Goal: Find specific page/section: Find specific page/section

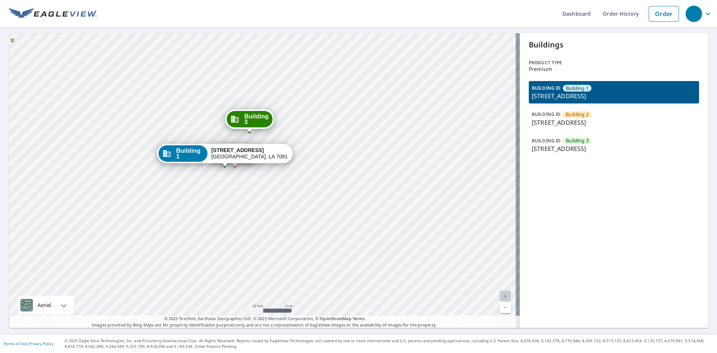
click at [571, 120] on p "[STREET_ADDRESS]" at bounding box center [614, 122] width 164 height 9
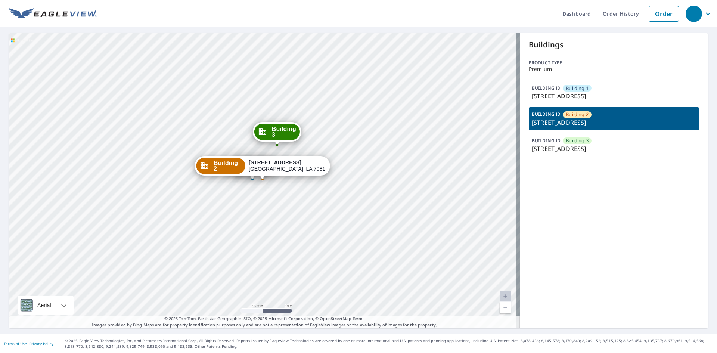
click at [539, 97] on p "[STREET_ADDRESS]" at bounding box center [614, 96] width 164 height 9
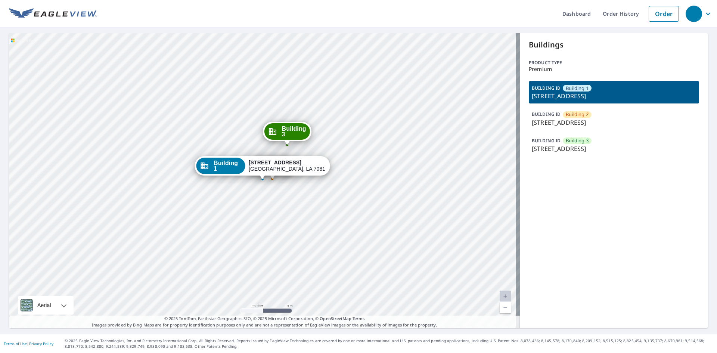
click at [571, 116] on span "Building 2" at bounding box center [577, 114] width 23 height 7
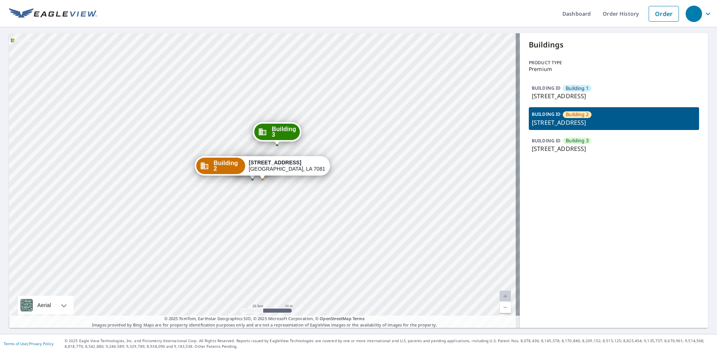
click at [556, 93] on p "[STREET_ADDRESS]" at bounding box center [614, 96] width 164 height 9
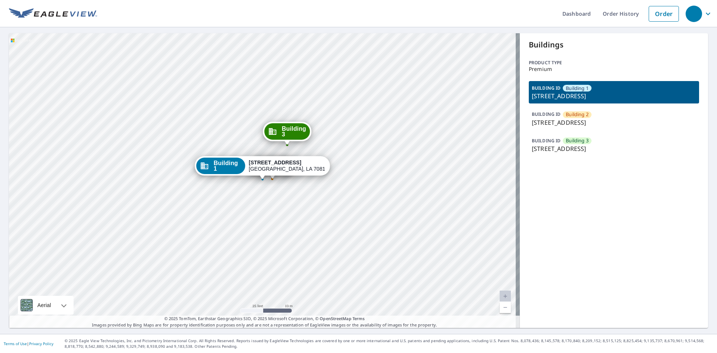
click at [557, 120] on p "[STREET_ADDRESS]" at bounding box center [614, 122] width 164 height 9
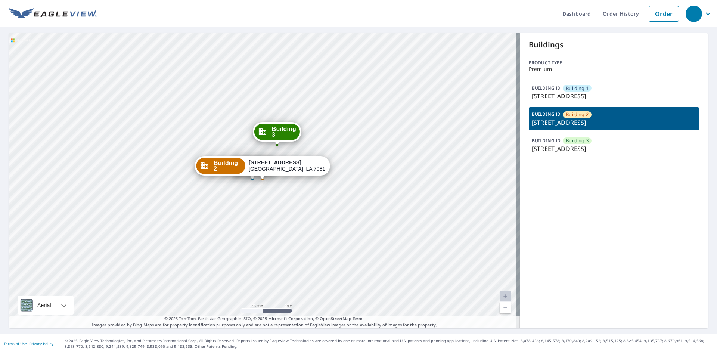
click at [554, 92] on p "[STREET_ADDRESS]" at bounding box center [614, 96] width 164 height 9
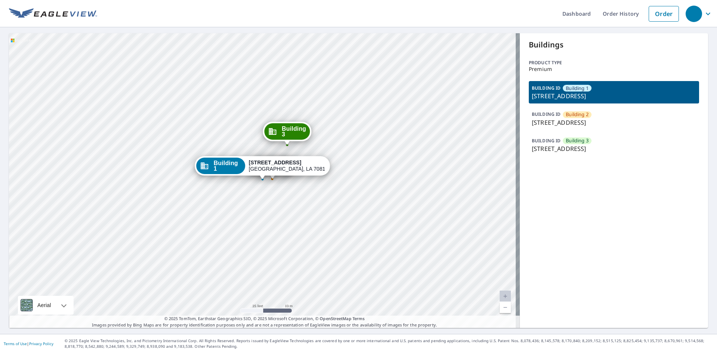
click at [557, 114] on div "BUILDING ID Building [GEOGRAPHIC_DATA][STREET_ADDRESS]" at bounding box center [614, 118] width 170 height 22
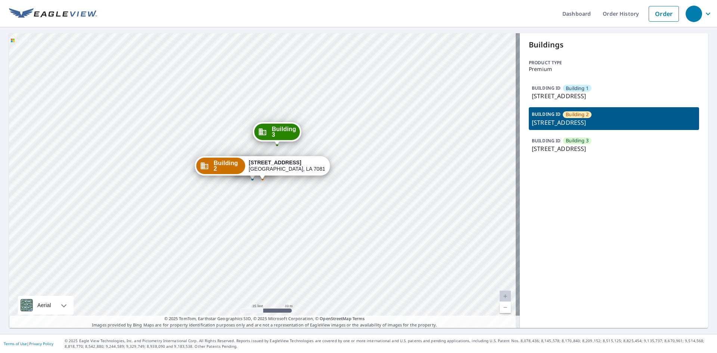
click at [557, 97] on p "[STREET_ADDRESS]" at bounding box center [614, 96] width 164 height 9
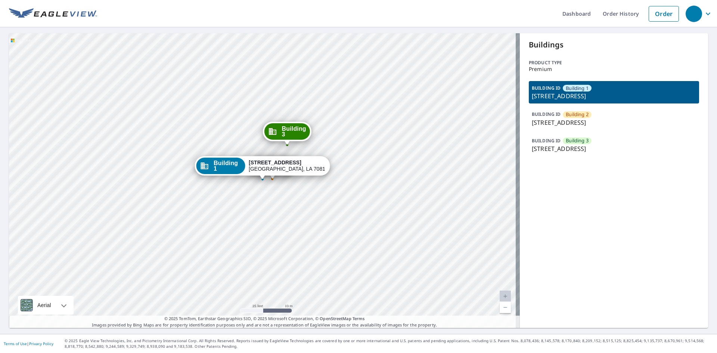
drag, startPoint x: 557, startPoint y: 114, endPoint x: 557, endPoint y: 101, distance: 13.1
click at [557, 114] on div "BUILDING ID Building [GEOGRAPHIC_DATA][STREET_ADDRESS]" at bounding box center [614, 118] width 170 height 22
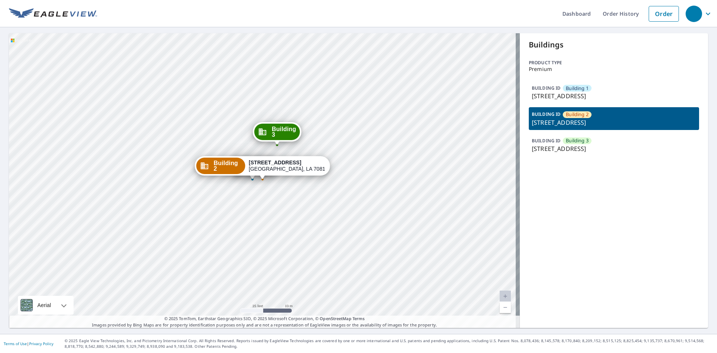
click at [558, 96] on p "[STREET_ADDRESS]" at bounding box center [614, 96] width 164 height 9
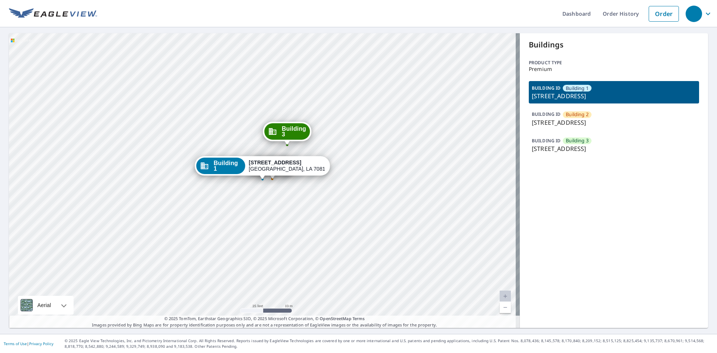
click at [553, 118] on p "[STREET_ADDRESS]" at bounding box center [614, 122] width 164 height 9
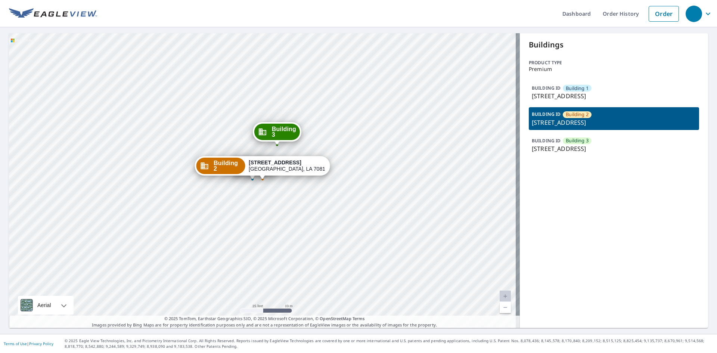
click at [554, 95] on p "[STREET_ADDRESS]" at bounding box center [614, 96] width 164 height 9
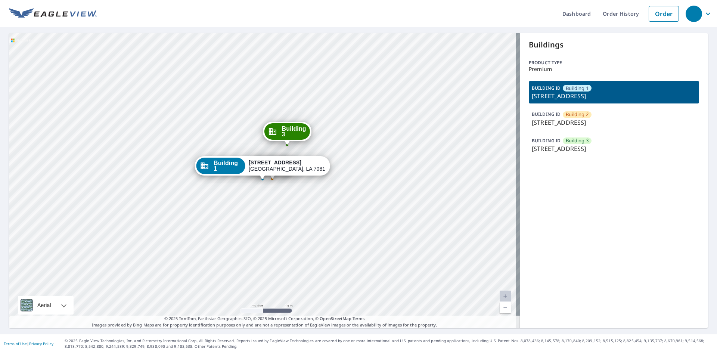
click at [554, 124] on p "[STREET_ADDRESS]" at bounding box center [614, 122] width 164 height 9
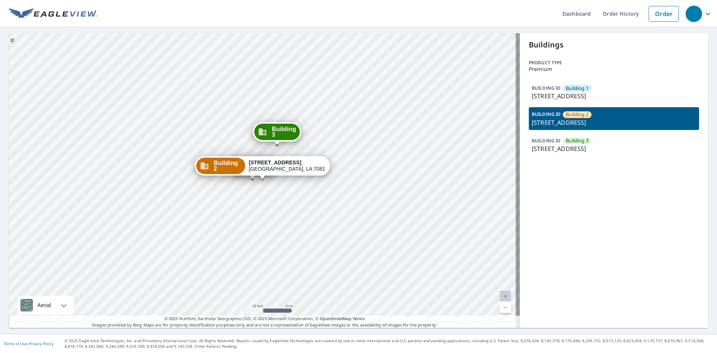
click at [554, 101] on div "BUILDING [GEOGRAPHIC_DATA] [GEOGRAPHIC_DATA][STREET_ADDRESS]" at bounding box center [614, 92] width 170 height 22
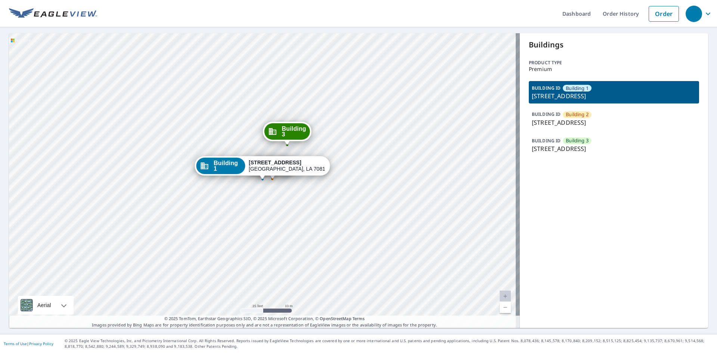
click at [553, 123] on p "[STREET_ADDRESS]" at bounding box center [614, 122] width 164 height 9
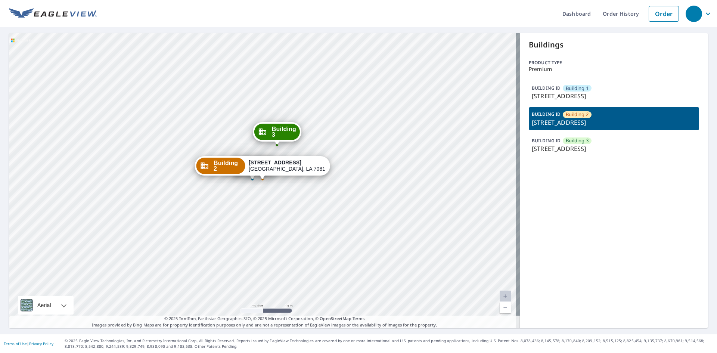
click at [554, 102] on div "BUILDING [GEOGRAPHIC_DATA] [GEOGRAPHIC_DATA][STREET_ADDRESS]" at bounding box center [614, 92] width 170 height 22
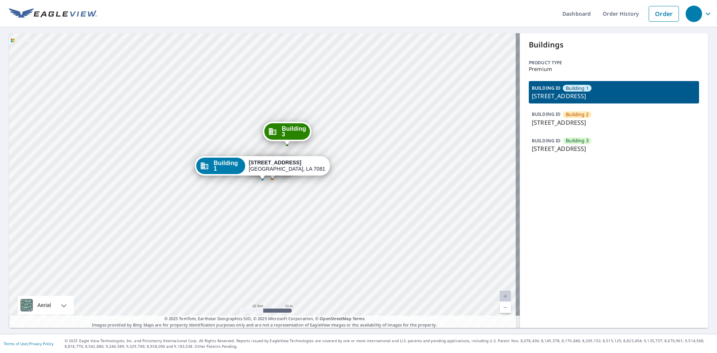
click at [551, 123] on p "[STREET_ADDRESS]" at bounding box center [614, 122] width 164 height 9
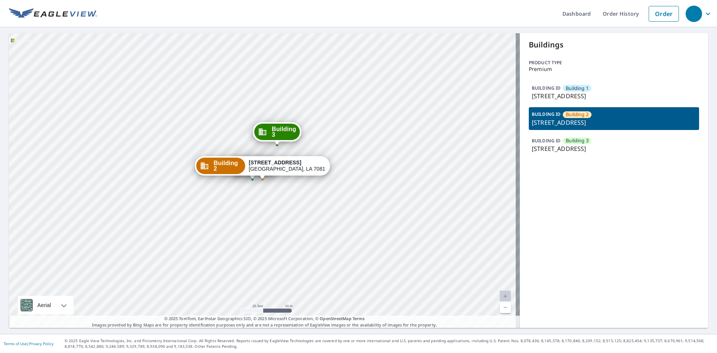
click at [554, 103] on div "BUILDING [GEOGRAPHIC_DATA] [GEOGRAPHIC_DATA][STREET_ADDRESS]" at bounding box center [614, 92] width 170 height 22
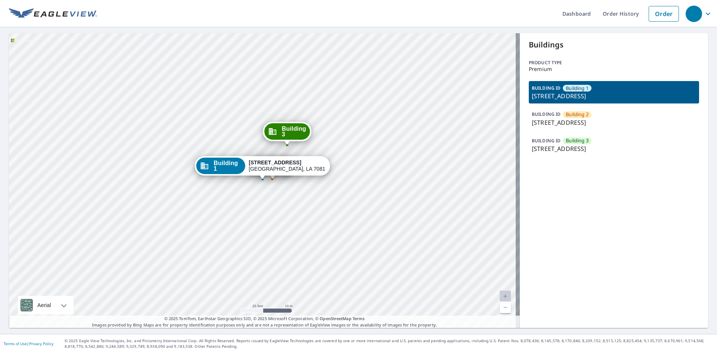
click at [553, 123] on p "[STREET_ADDRESS]" at bounding box center [614, 122] width 164 height 9
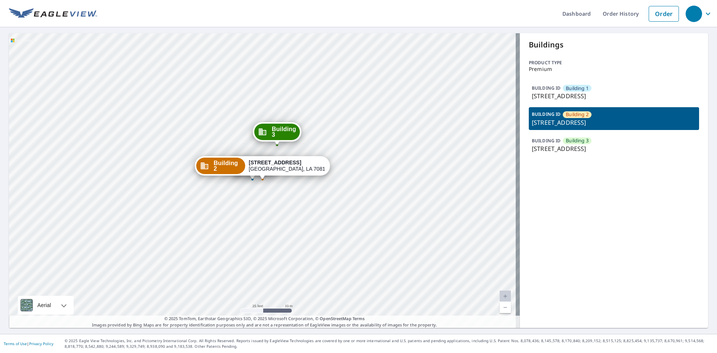
click at [554, 101] on div "BUILDING [GEOGRAPHIC_DATA] [GEOGRAPHIC_DATA][STREET_ADDRESS]" at bounding box center [614, 92] width 170 height 22
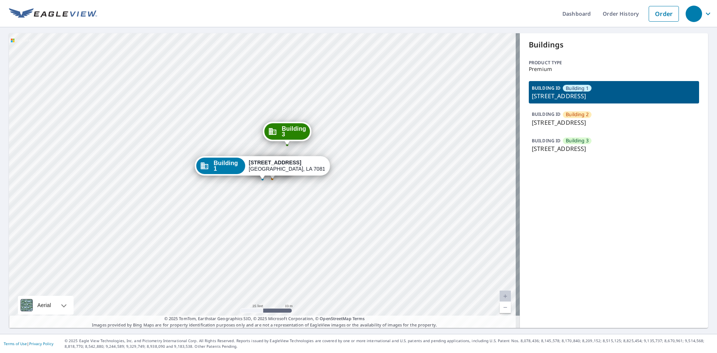
click at [555, 124] on p "[STREET_ADDRESS]" at bounding box center [614, 122] width 164 height 9
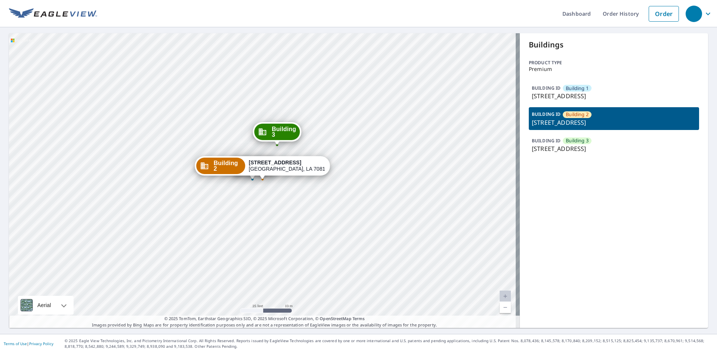
click at [554, 101] on p "[STREET_ADDRESS]" at bounding box center [614, 96] width 164 height 9
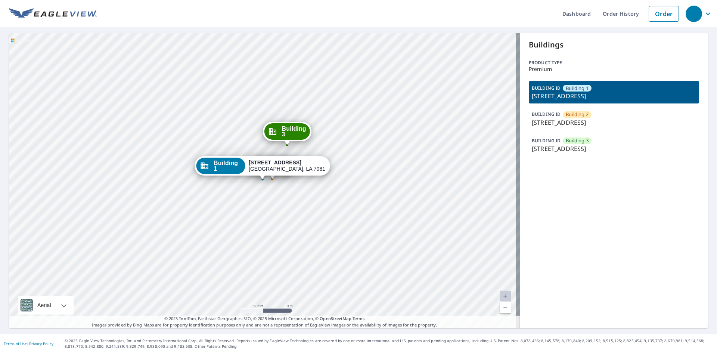
click at [555, 120] on p "[STREET_ADDRESS]" at bounding box center [614, 122] width 164 height 9
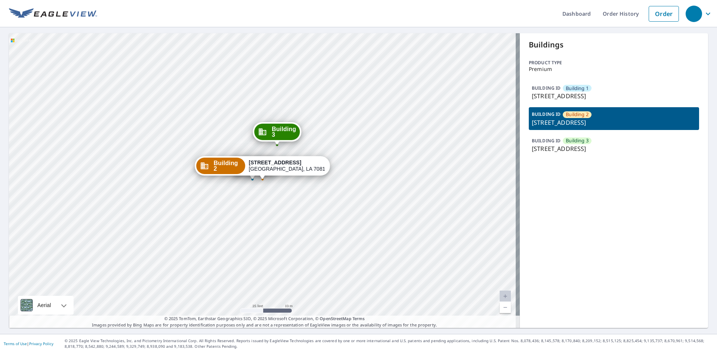
click at [554, 102] on div "BUILDING [GEOGRAPHIC_DATA] [GEOGRAPHIC_DATA][STREET_ADDRESS]" at bounding box center [614, 92] width 170 height 22
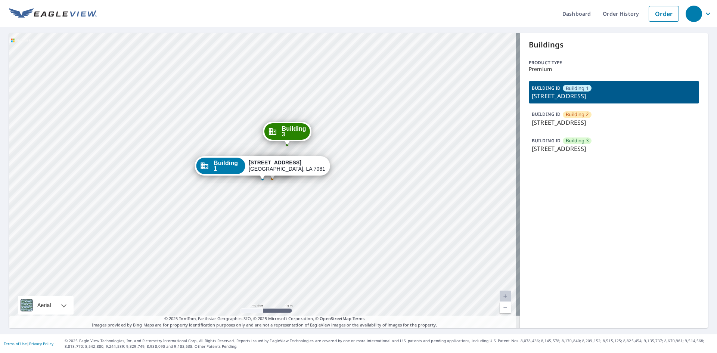
click at [553, 121] on p "[STREET_ADDRESS]" at bounding box center [614, 122] width 164 height 9
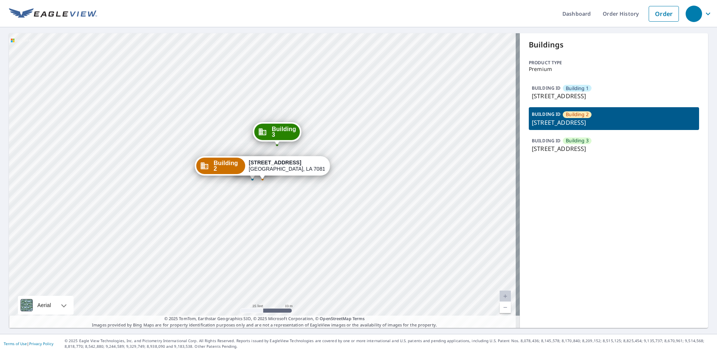
click at [553, 96] on p "[STREET_ADDRESS]" at bounding box center [614, 96] width 164 height 9
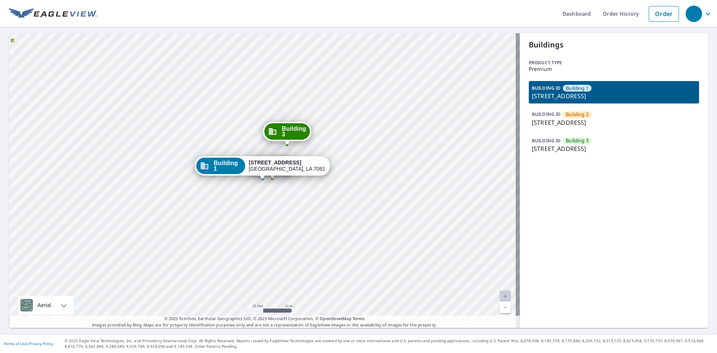
click at [550, 117] on p "BUILDING ID" at bounding box center [546, 114] width 29 height 6
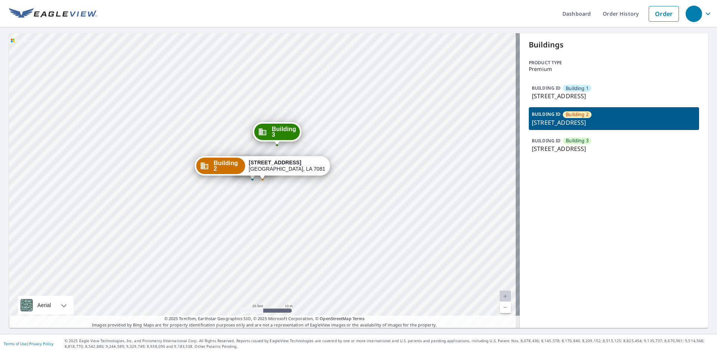
click at [549, 99] on p "[STREET_ADDRESS]" at bounding box center [614, 96] width 164 height 9
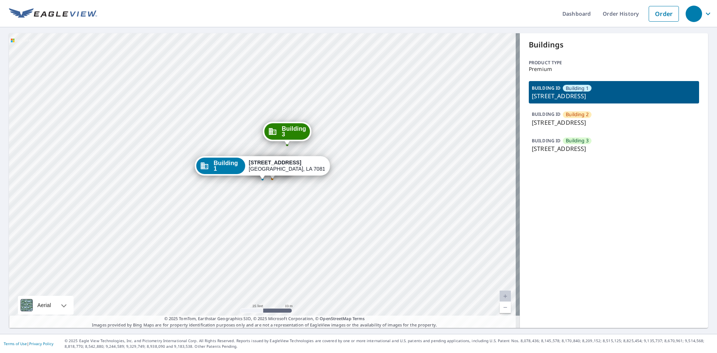
drag, startPoint x: 549, startPoint y: 117, endPoint x: 549, endPoint y: 111, distance: 6.0
click at [549, 117] on p "BUILDING ID" at bounding box center [546, 114] width 29 height 6
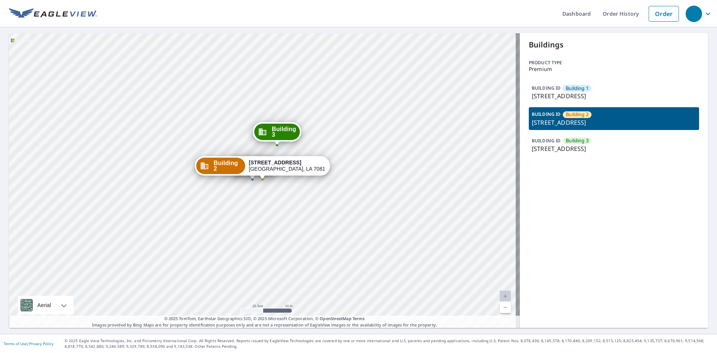
click at [550, 92] on p "[STREET_ADDRESS]" at bounding box center [614, 96] width 164 height 9
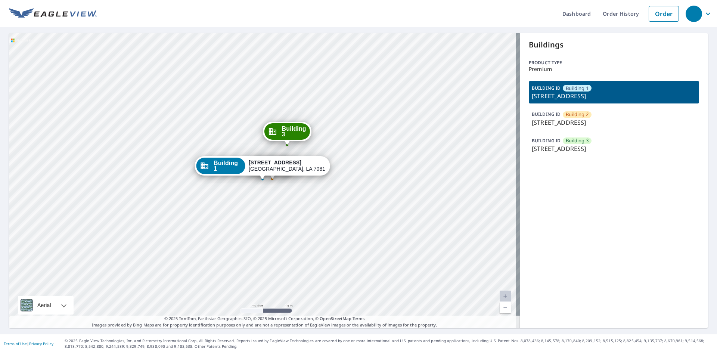
drag, startPoint x: 549, startPoint y: 109, endPoint x: 549, endPoint y: 92, distance: 17.2
click at [549, 106] on div "BUILDING [GEOGRAPHIC_DATA][STREET_ADDRESS][STREET_ADDRESS][STREET_ADDRESS]" at bounding box center [614, 118] width 170 height 75
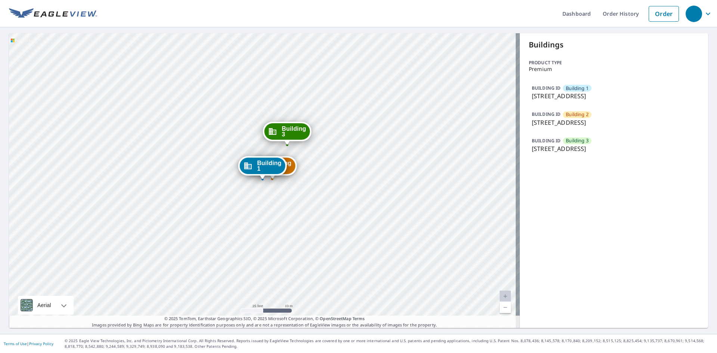
click at [551, 86] on p "BUILDING ID" at bounding box center [546, 88] width 29 height 6
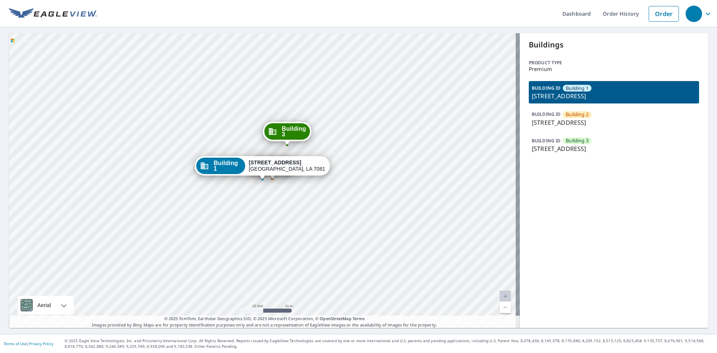
click at [540, 118] on p "[STREET_ADDRESS]" at bounding box center [614, 122] width 164 height 9
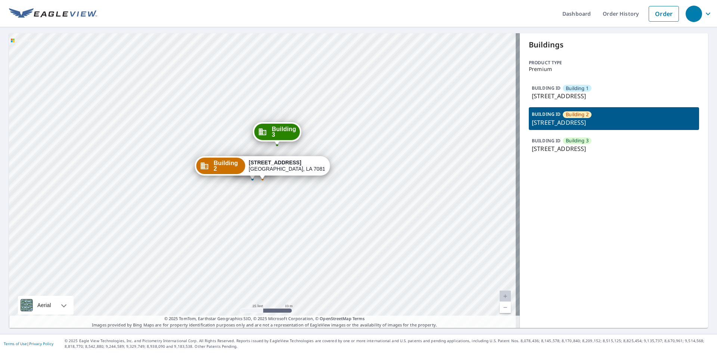
click at [543, 99] on p "[STREET_ADDRESS]" at bounding box center [614, 96] width 164 height 9
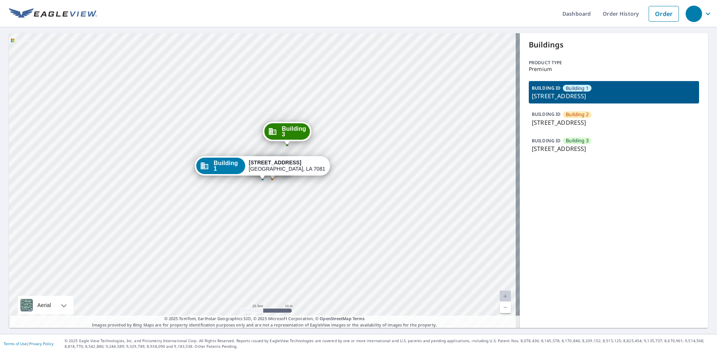
drag, startPoint x: 541, startPoint y: 125, endPoint x: 544, endPoint y: 93, distance: 31.9
click at [541, 124] on p "[STREET_ADDRESS]" at bounding box center [614, 122] width 164 height 9
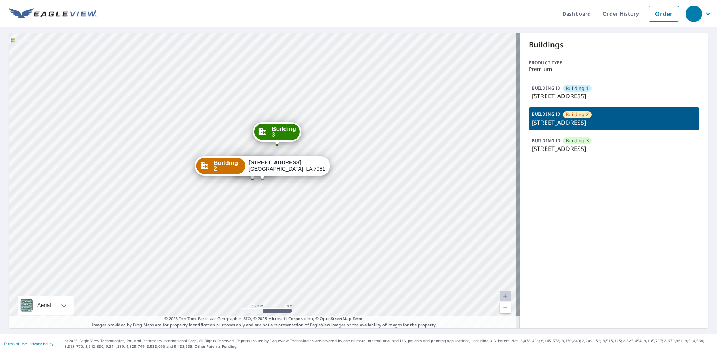
click at [545, 95] on p "[STREET_ADDRESS]" at bounding box center [614, 96] width 164 height 9
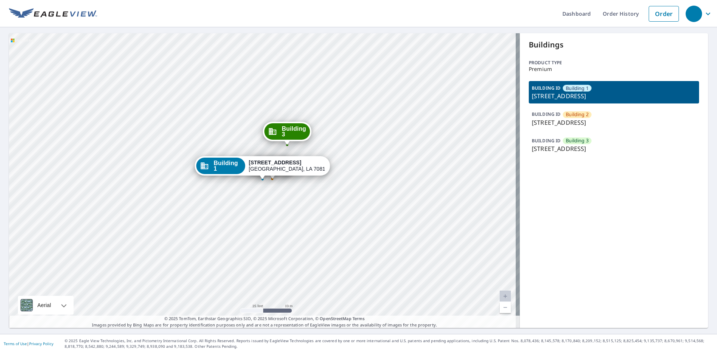
drag, startPoint x: 544, startPoint y: 124, endPoint x: 546, endPoint y: 108, distance: 16.5
click at [545, 123] on p "[STREET_ADDRESS]" at bounding box center [614, 122] width 164 height 9
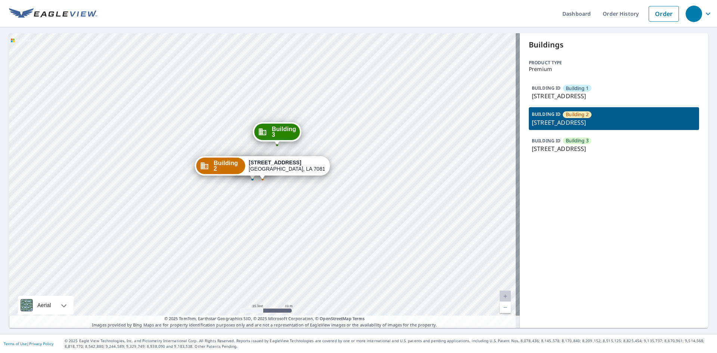
click at [547, 96] on p "[STREET_ADDRESS]" at bounding box center [614, 96] width 164 height 9
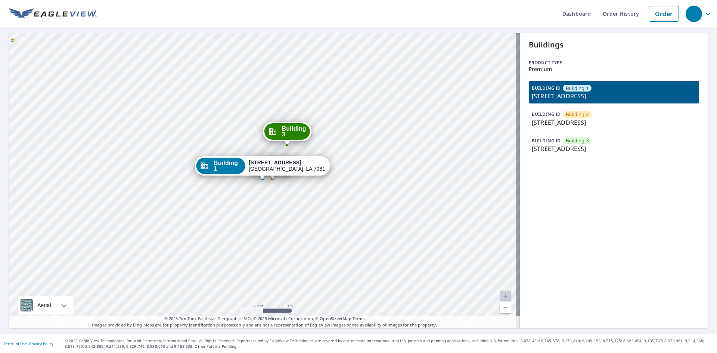
click at [544, 116] on p "BUILDING ID" at bounding box center [546, 114] width 29 height 6
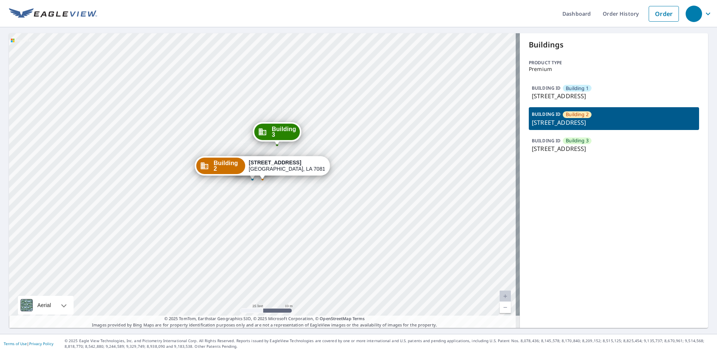
click at [546, 91] on div "BUILDING [GEOGRAPHIC_DATA] [GEOGRAPHIC_DATA][STREET_ADDRESS]" at bounding box center [614, 92] width 170 height 22
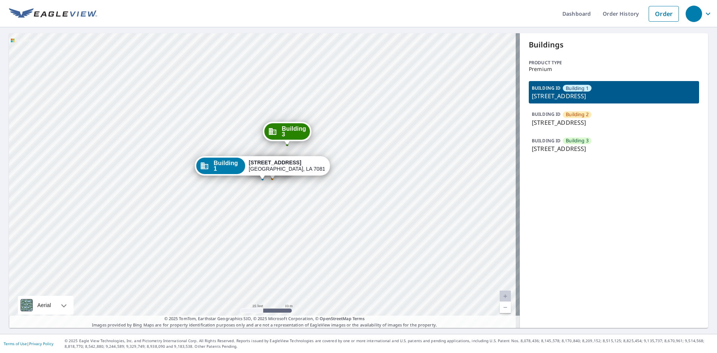
click at [543, 118] on p "[STREET_ADDRESS]" at bounding box center [614, 122] width 164 height 9
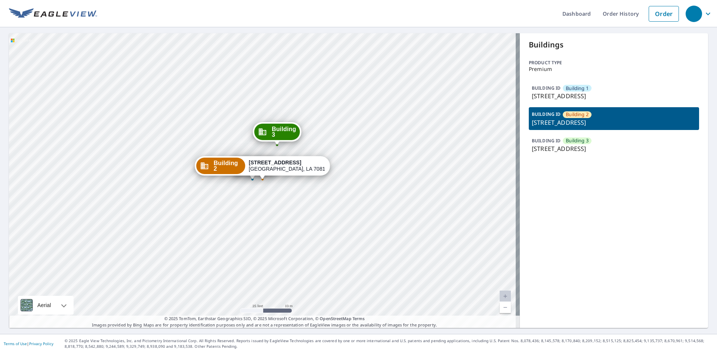
click at [548, 95] on p "[STREET_ADDRESS]" at bounding box center [614, 96] width 164 height 9
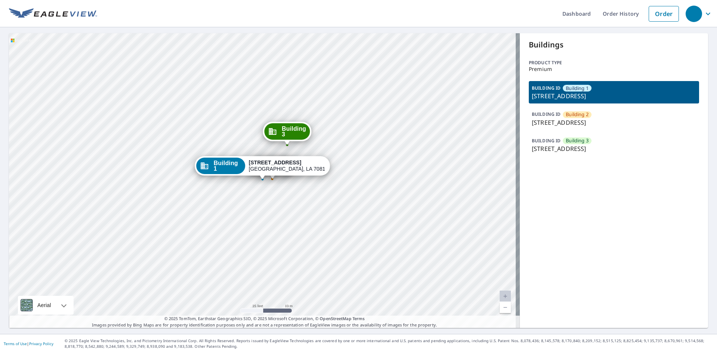
click at [544, 119] on p "[STREET_ADDRESS]" at bounding box center [614, 122] width 164 height 9
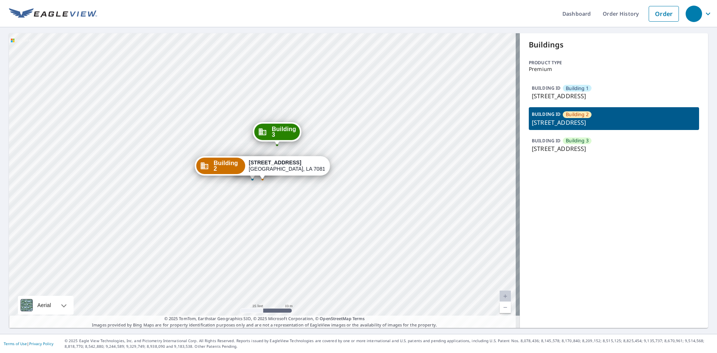
click at [543, 93] on p "[STREET_ADDRESS]" at bounding box center [614, 96] width 164 height 9
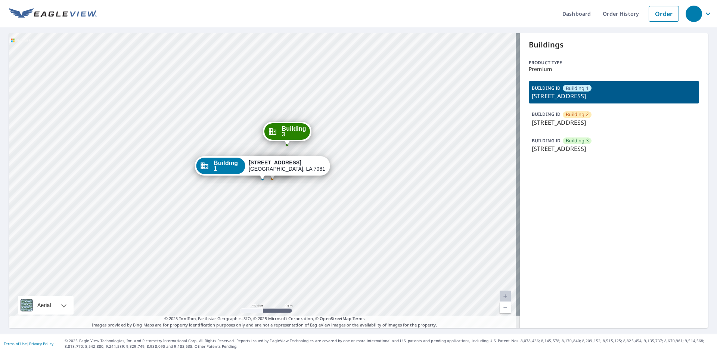
click at [540, 116] on p "BUILDING ID" at bounding box center [546, 114] width 29 height 6
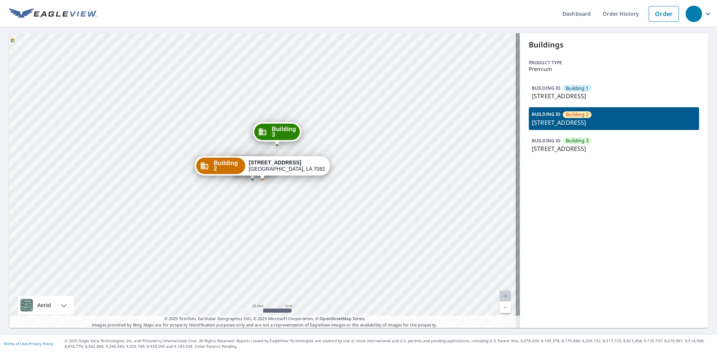
click at [543, 94] on p "[STREET_ADDRESS]" at bounding box center [614, 96] width 164 height 9
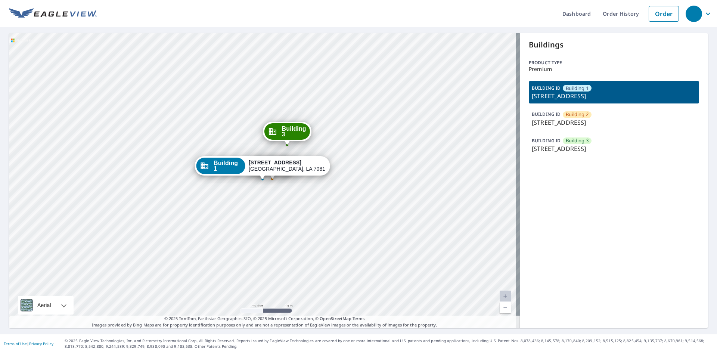
click at [543, 114] on p "BUILDING ID" at bounding box center [546, 114] width 29 height 6
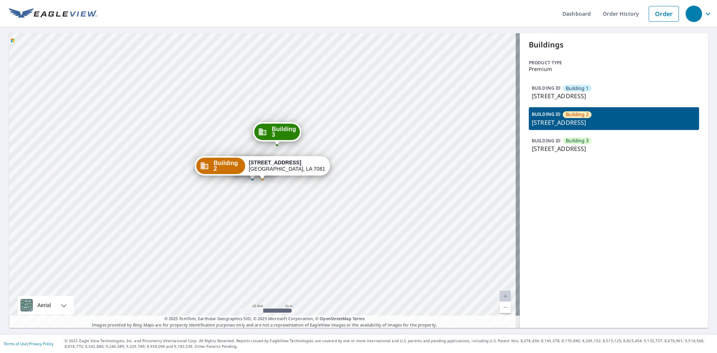
click at [544, 95] on p "[STREET_ADDRESS]" at bounding box center [614, 96] width 164 height 9
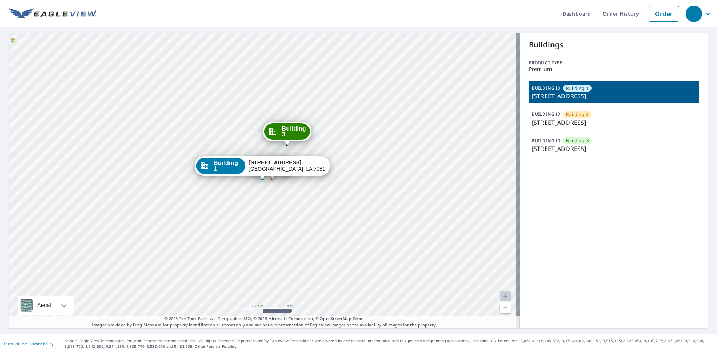
click at [544, 113] on p "BUILDING ID" at bounding box center [546, 114] width 29 height 6
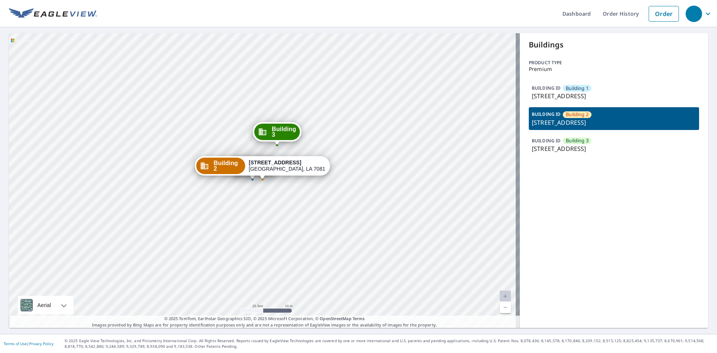
click at [544, 95] on p "[STREET_ADDRESS]" at bounding box center [614, 96] width 164 height 9
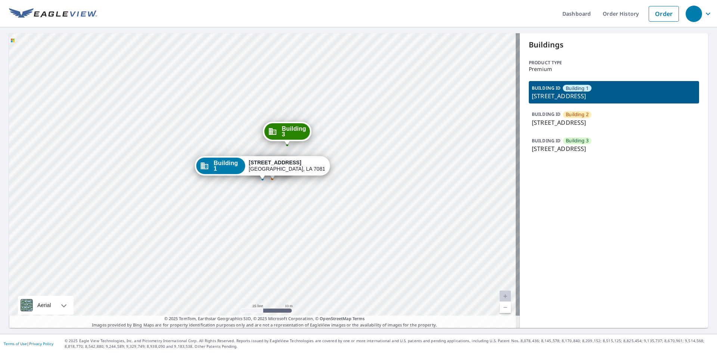
click at [542, 112] on p "BUILDING ID" at bounding box center [546, 114] width 29 height 6
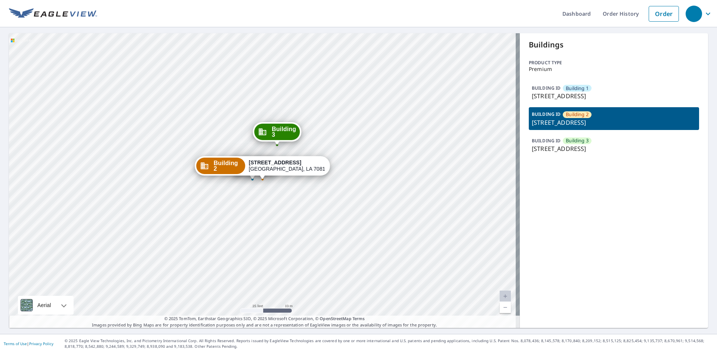
click at [544, 94] on p "[STREET_ADDRESS]" at bounding box center [614, 96] width 164 height 9
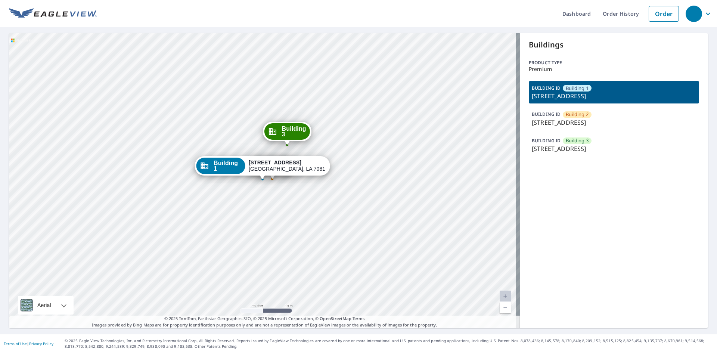
click at [543, 109] on div "BUILDING ID Building [GEOGRAPHIC_DATA][STREET_ADDRESS]" at bounding box center [614, 118] width 170 height 22
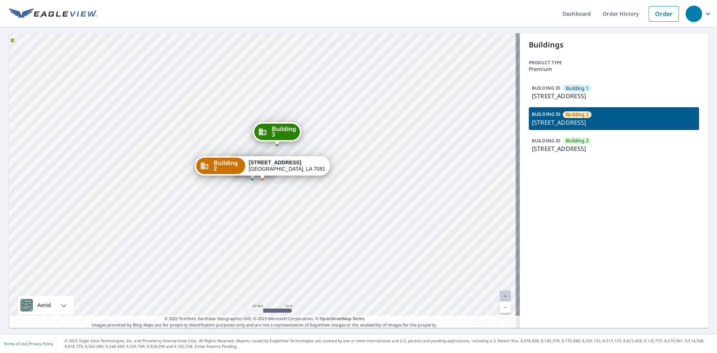
click at [543, 90] on p "BUILDING ID" at bounding box center [546, 88] width 29 height 6
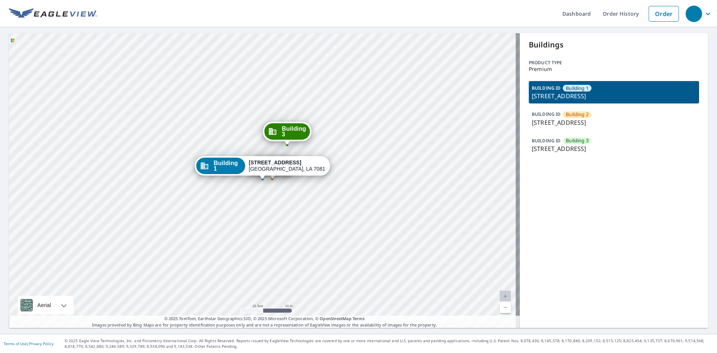
click at [546, 109] on div "BUILDING ID Building [GEOGRAPHIC_DATA][STREET_ADDRESS]" at bounding box center [614, 118] width 170 height 22
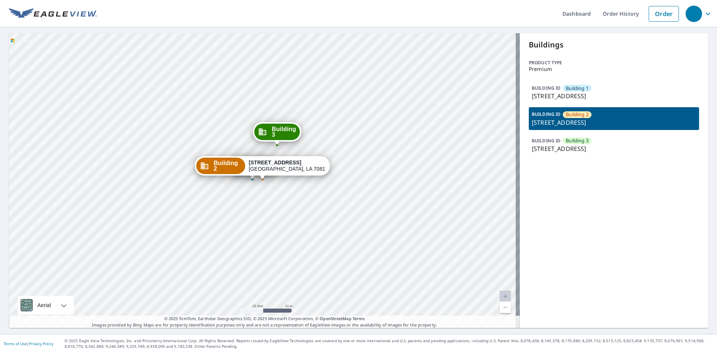
click at [545, 89] on p "BUILDING ID" at bounding box center [546, 88] width 29 height 6
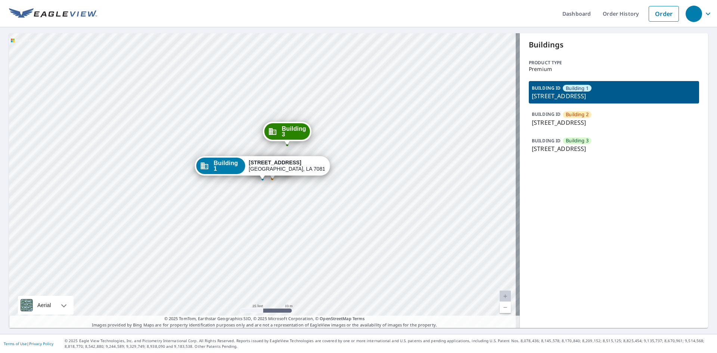
click at [545, 104] on div "BUILDING [GEOGRAPHIC_DATA][STREET_ADDRESS][STREET_ADDRESS][STREET_ADDRESS]" at bounding box center [614, 118] width 170 height 75
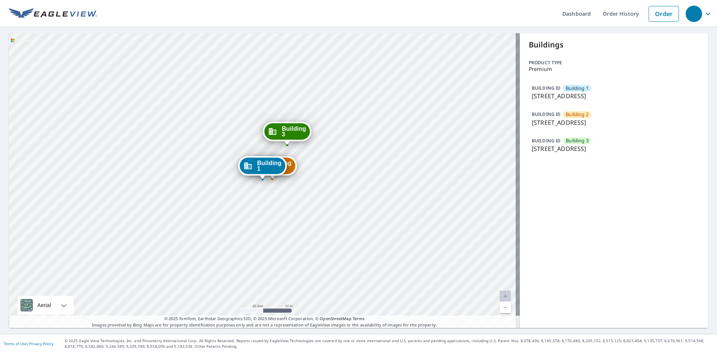
click at [546, 90] on p "BUILDING ID" at bounding box center [546, 88] width 29 height 6
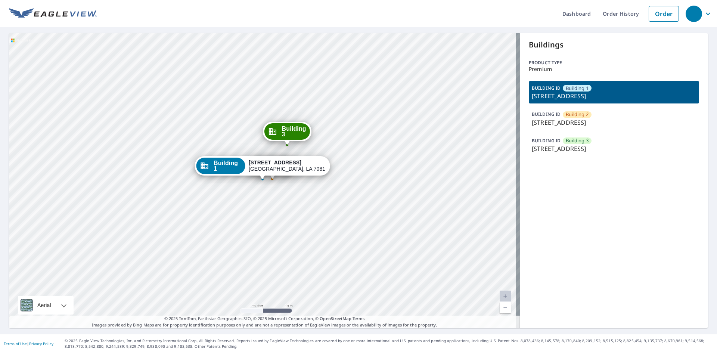
click at [543, 120] on p "[STREET_ADDRESS]" at bounding box center [614, 122] width 164 height 9
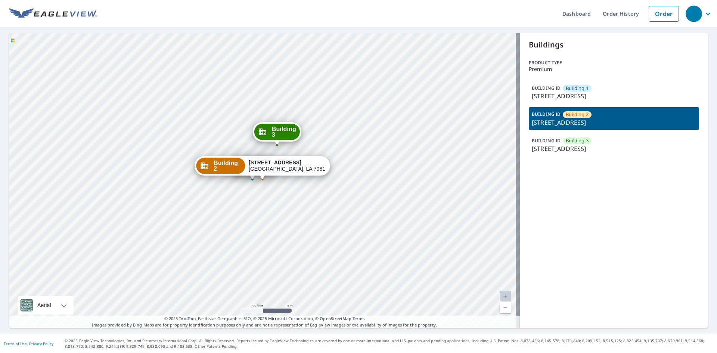
click at [545, 93] on p "[STREET_ADDRESS]" at bounding box center [614, 96] width 164 height 9
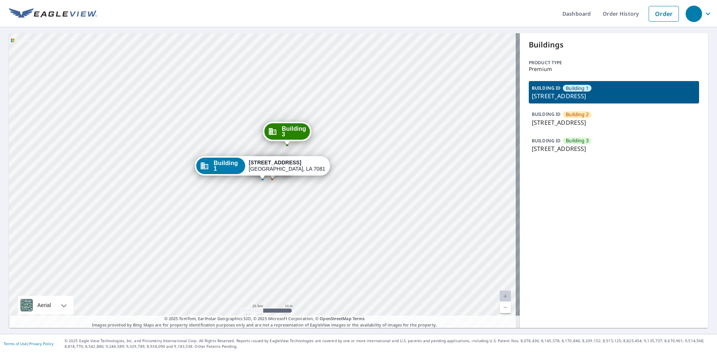
click at [544, 116] on p "BUILDING ID" at bounding box center [546, 114] width 29 height 6
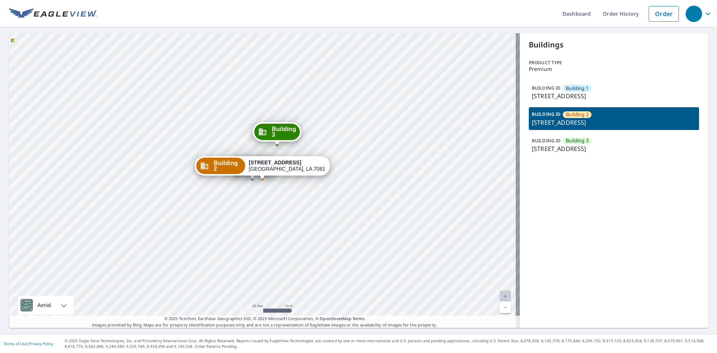
click at [544, 93] on p "[STREET_ADDRESS]" at bounding box center [614, 96] width 164 height 9
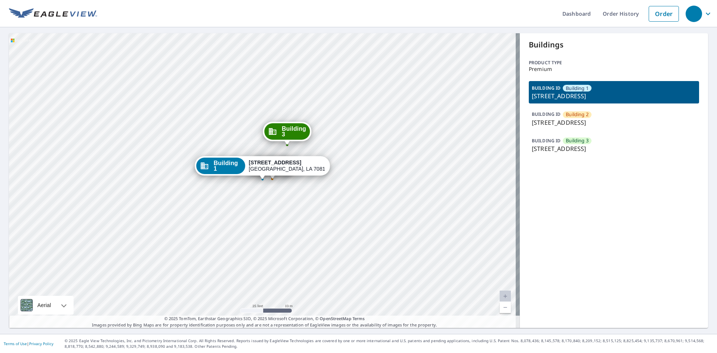
drag, startPoint x: 544, startPoint y: 109, endPoint x: 545, endPoint y: 104, distance: 5.3
click at [544, 109] on div "BUILDING ID Building [GEOGRAPHIC_DATA][STREET_ADDRESS]" at bounding box center [614, 118] width 170 height 22
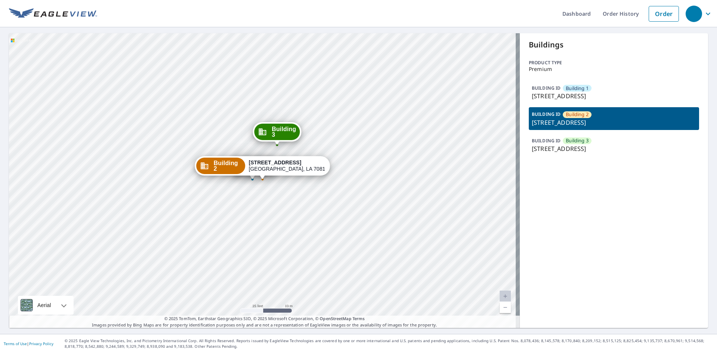
click at [546, 91] on p "BUILDING ID" at bounding box center [546, 88] width 29 height 6
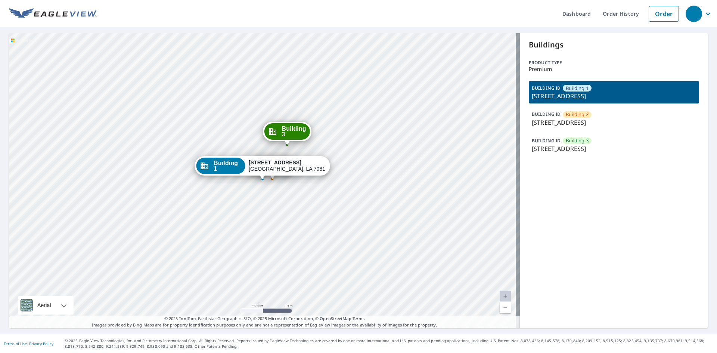
click at [545, 115] on p "BUILDING ID" at bounding box center [546, 114] width 29 height 6
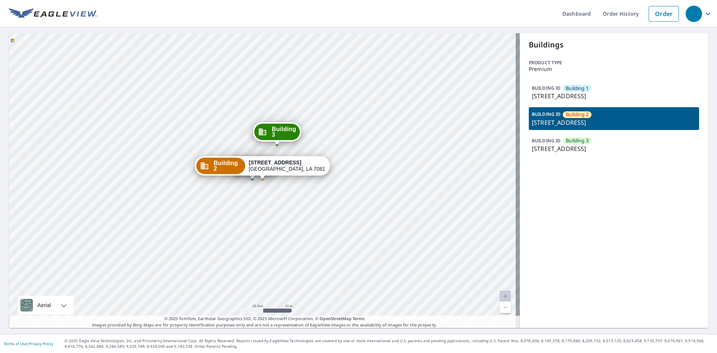
click at [547, 92] on p "[STREET_ADDRESS]" at bounding box center [614, 96] width 164 height 9
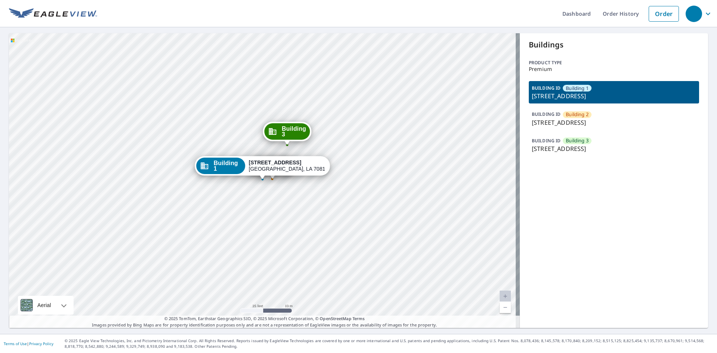
click at [546, 113] on p "BUILDING ID" at bounding box center [546, 114] width 29 height 6
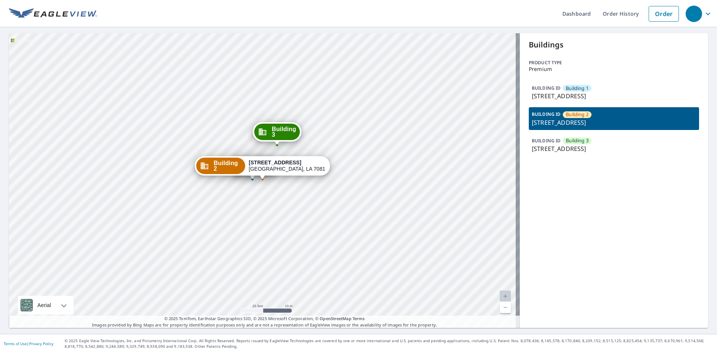
click at [543, 92] on p "[STREET_ADDRESS]" at bounding box center [614, 96] width 164 height 9
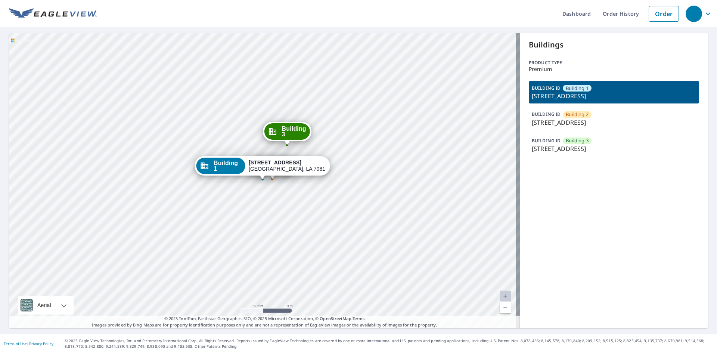
click at [543, 112] on p "BUILDING ID" at bounding box center [546, 114] width 29 height 6
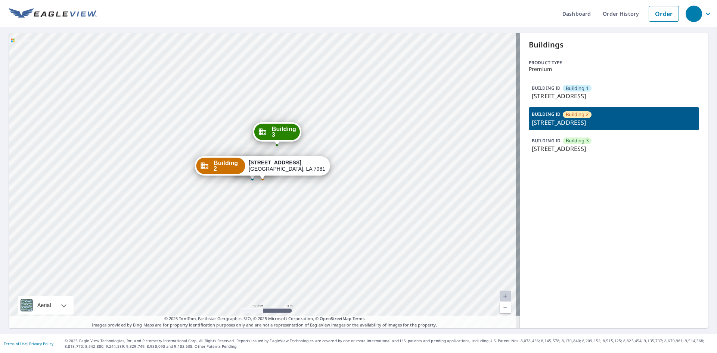
click at [543, 92] on p "[STREET_ADDRESS]" at bounding box center [614, 96] width 164 height 9
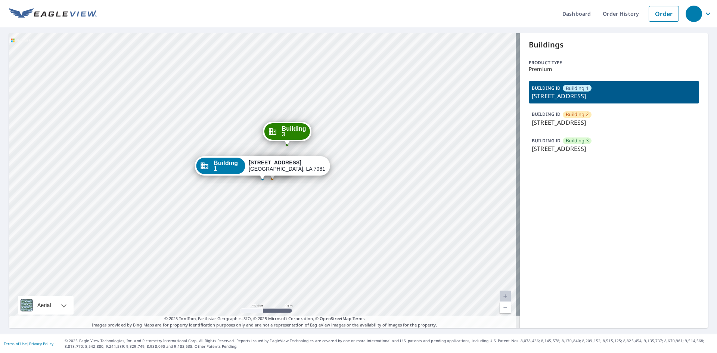
click at [540, 109] on div "BUILDING ID Building [GEOGRAPHIC_DATA][STREET_ADDRESS]" at bounding box center [614, 118] width 170 height 22
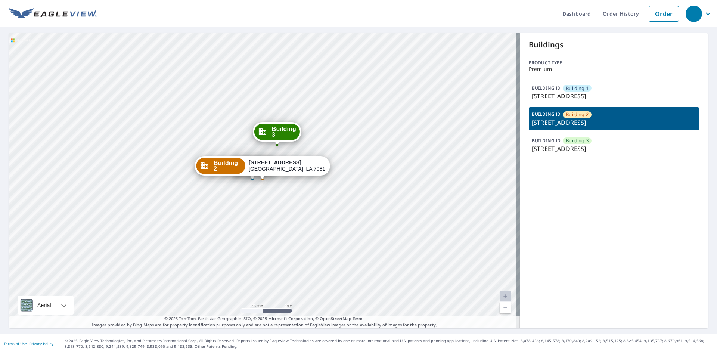
click at [542, 91] on div "BUILDING [GEOGRAPHIC_DATA] [GEOGRAPHIC_DATA][STREET_ADDRESS]" at bounding box center [614, 92] width 170 height 22
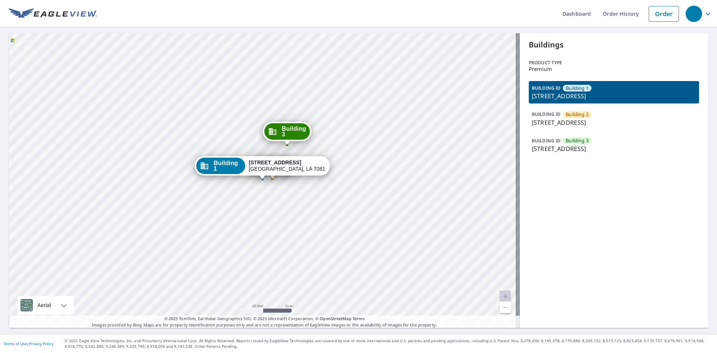
click at [540, 119] on p "[STREET_ADDRESS]" at bounding box center [614, 122] width 164 height 9
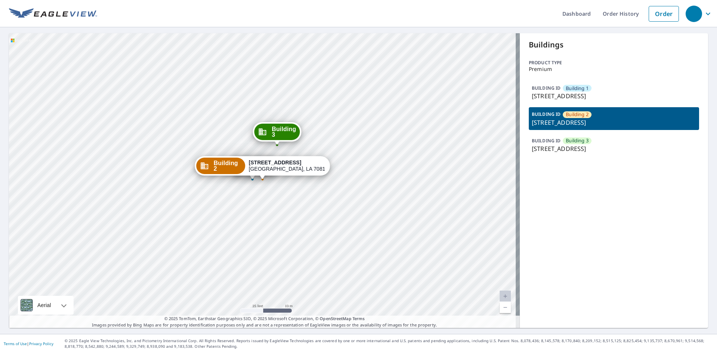
click at [540, 98] on p "[STREET_ADDRESS]" at bounding box center [614, 96] width 164 height 9
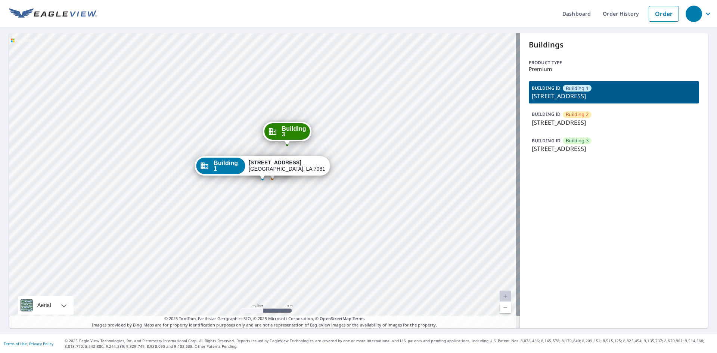
click at [540, 117] on p "BUILDING ID" at bounding box center [546, 114] width 29 height 6
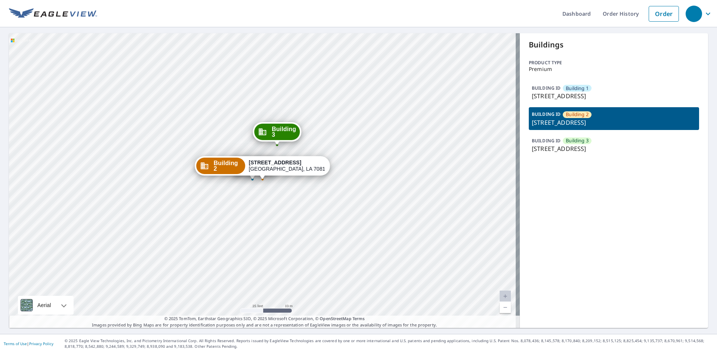
click at [541, 95] on p "[STREET_ADDRESS]" at bounding box center [614, 96] width 164 height 9
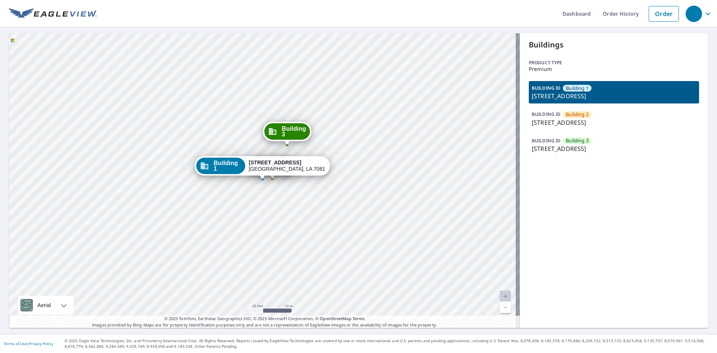
click at [540, 114] on p "BUILDING ID" at bounding box center [546, 114] width 29 height 6
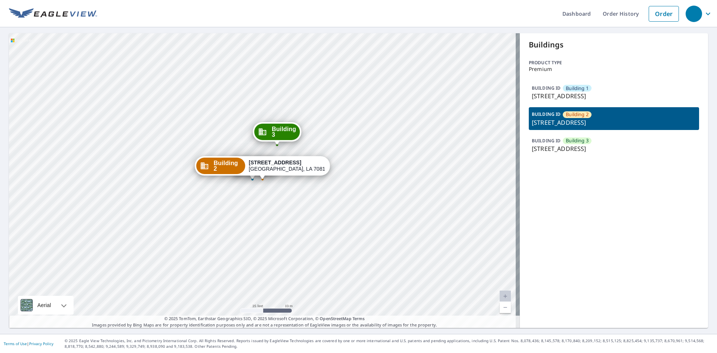
click at [559, 98] on p "[STREET_ADDRESS]" at bounding box center [614, 96] width 164 height 9
